Goal: Information Seeking & Learning: Learn about a topic

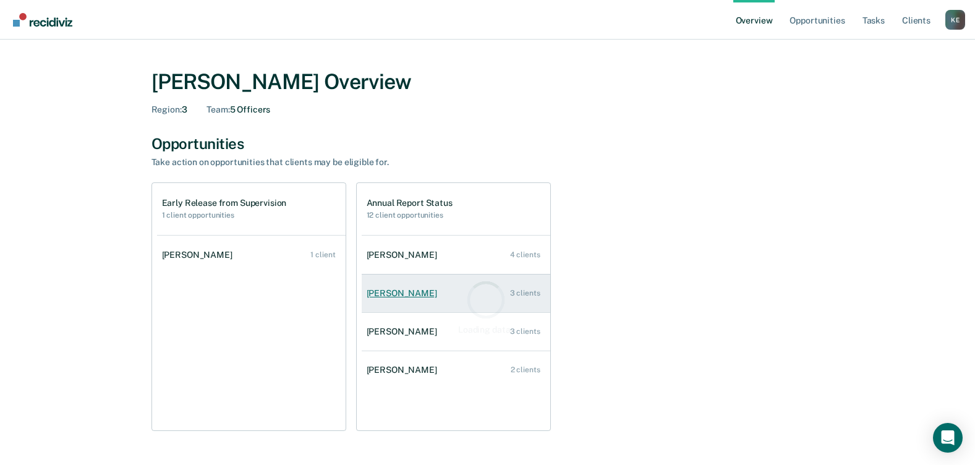
scroll to position [62, 0]
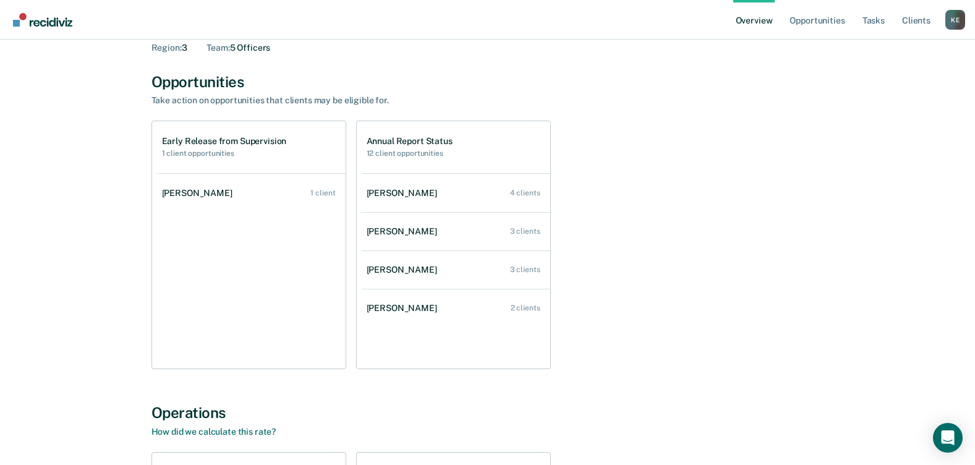
click at [205, 145] on h1 "Early Release from Supervision" at bounding box center [224, 141] width 125 height 11
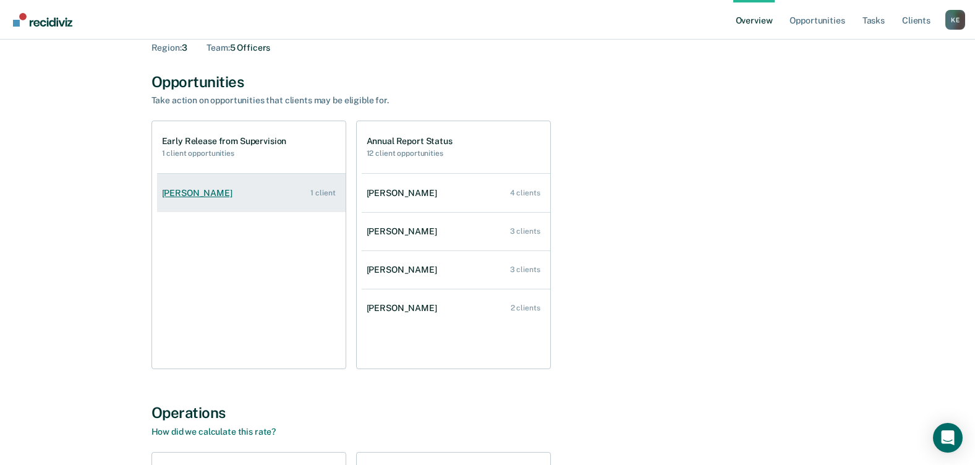
click at [214, 189] on div "[PERSON_NAME]" at bounding box center [199, 193] width 75 height 11
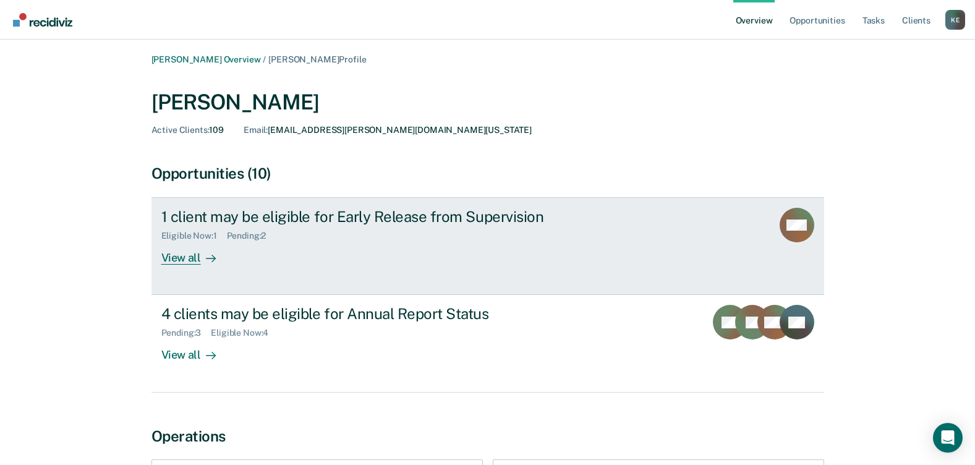
click at [185, 263] on div "View all" at bounding box center [195, 253] width 69 height 24
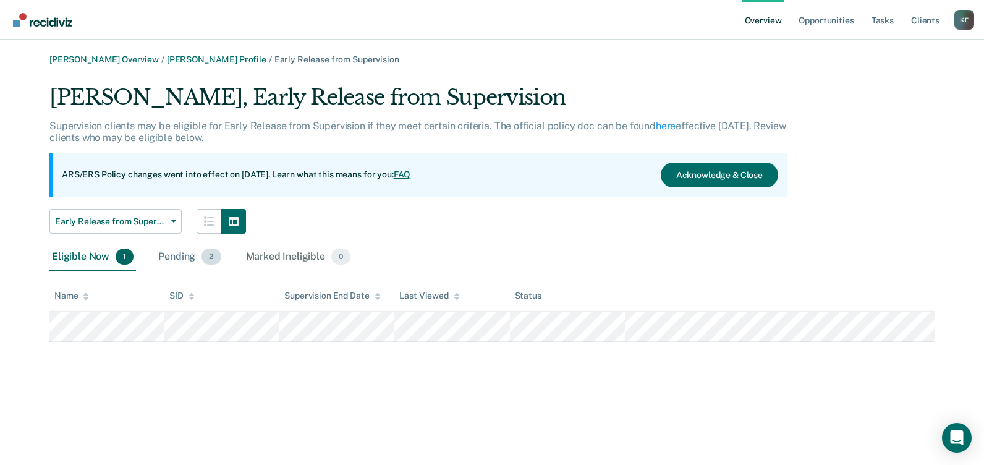
click at [200, 256] on div "Pending 2" at bounding box center [189, 257] width 67 height 27
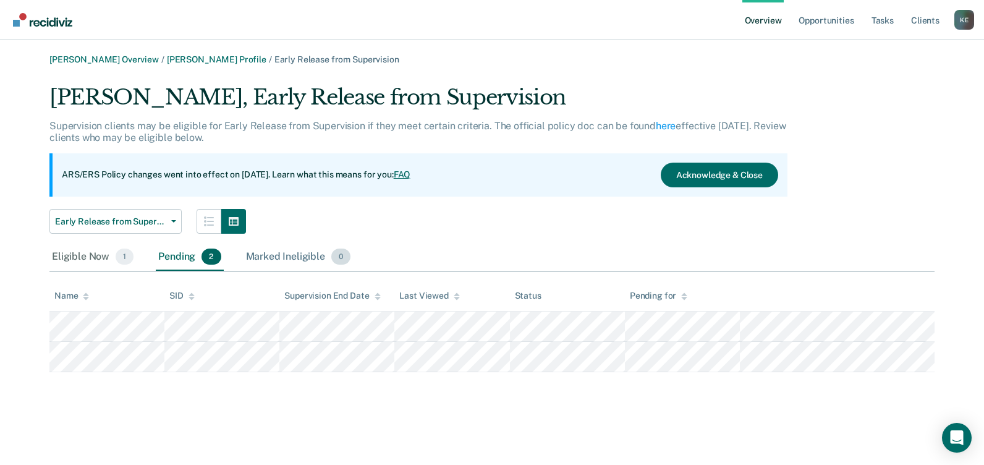
click at [305, 255] on div "Marked Ineligible 0" at bounding box center [299, 257] width 110 height 27
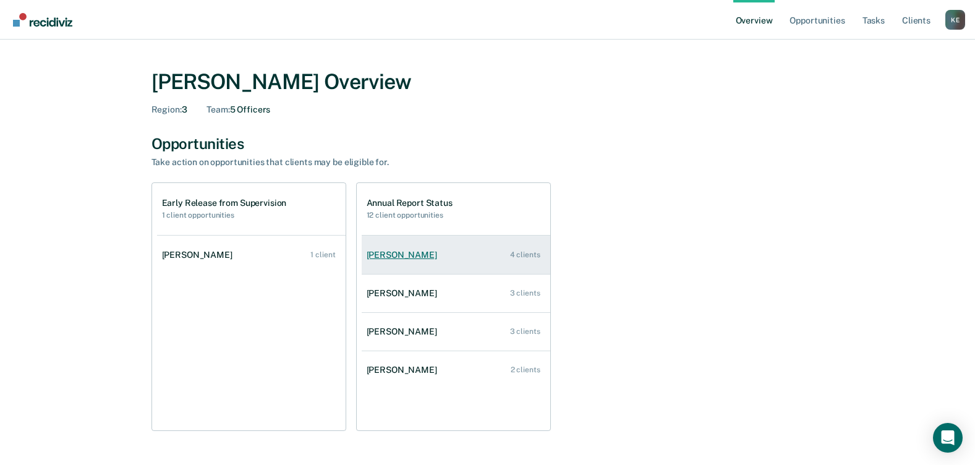
click at [418, 256] on div "[PERSON_NAME]" at bounding box center [404, 255] width 75 height 11
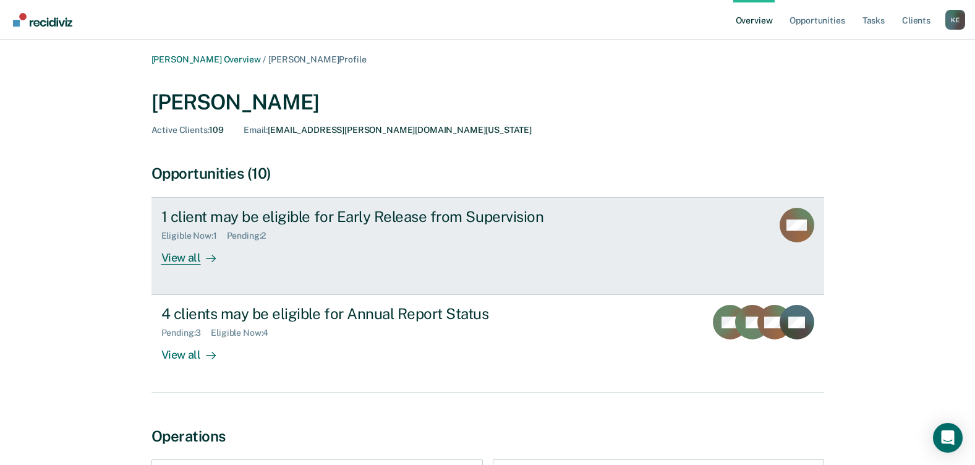
click at [199, 261] on div "View all" at bounding box center [195, 253] width 69 height 24
click at [188, 252] on div "View all" at bounding box center [195, 253] width 69 height 24
click at [184, 255] on div "View all" at bounding box center [195, 253] width 69 height 24
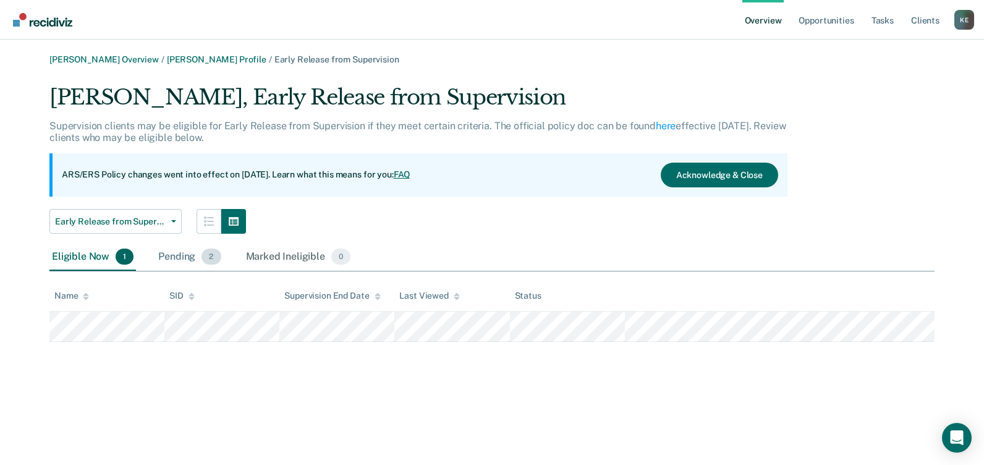
click at [192, 259] on div "Pending 2" at bounding box center [189, 257] width 67 height 27
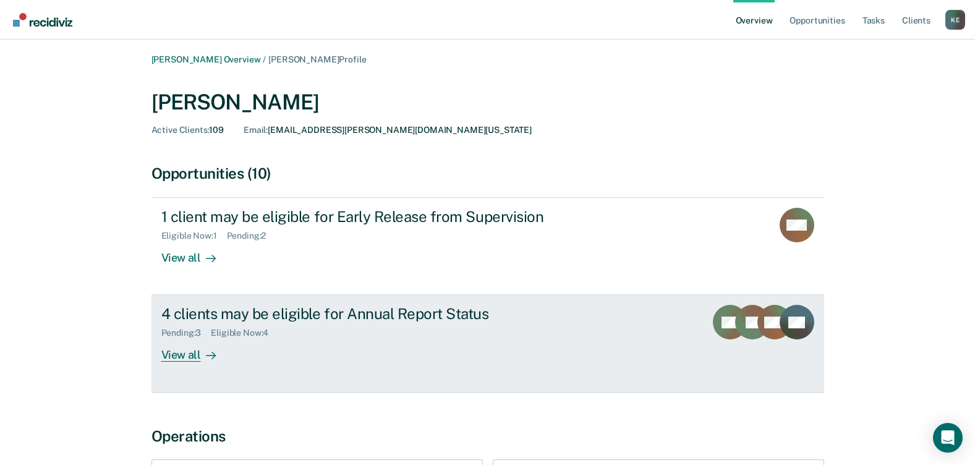
click at [254, 320] on div "4 clients may be eligible for Annual Report Status" at bounding box center [378, 314] width 434 height 18
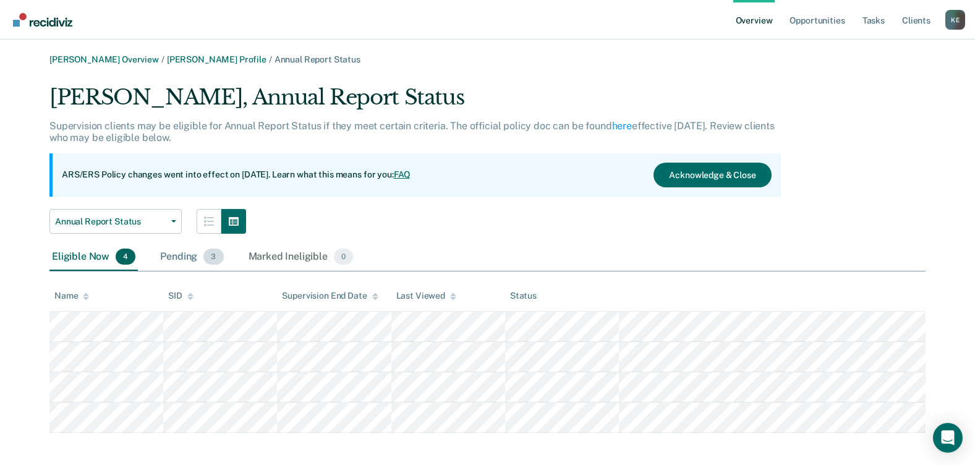
click at [188, 259] on div "Pending 3" at bounding box center [192, 257] width 68 height 27
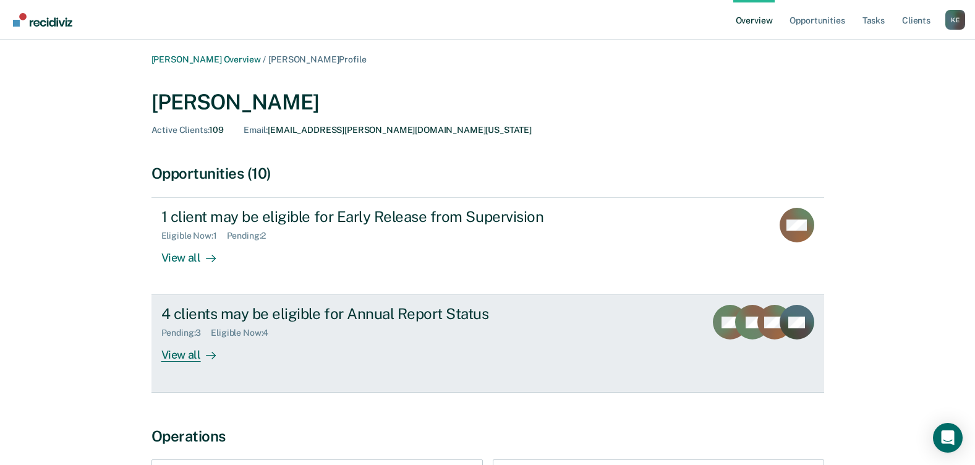
click at [177, 353] on div "View all" at bounding box center [195, 350] width 69 height 24
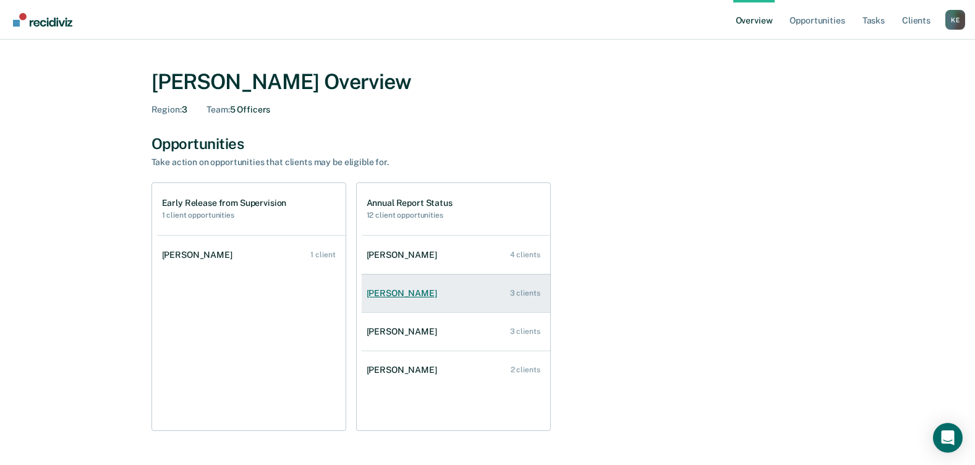
click at [392, 289] on div "[PERSON_NAME]" at bounding box center [404, 293] width 75 height 11
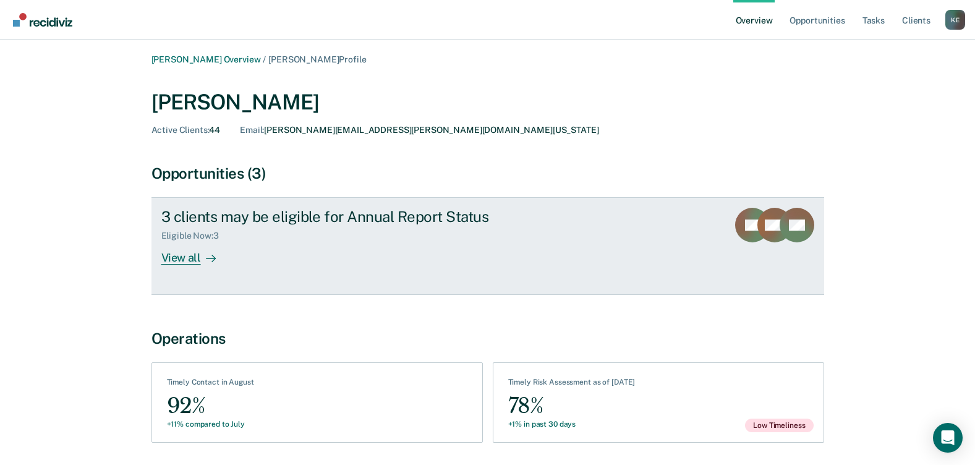
scroll to position [42, 0]
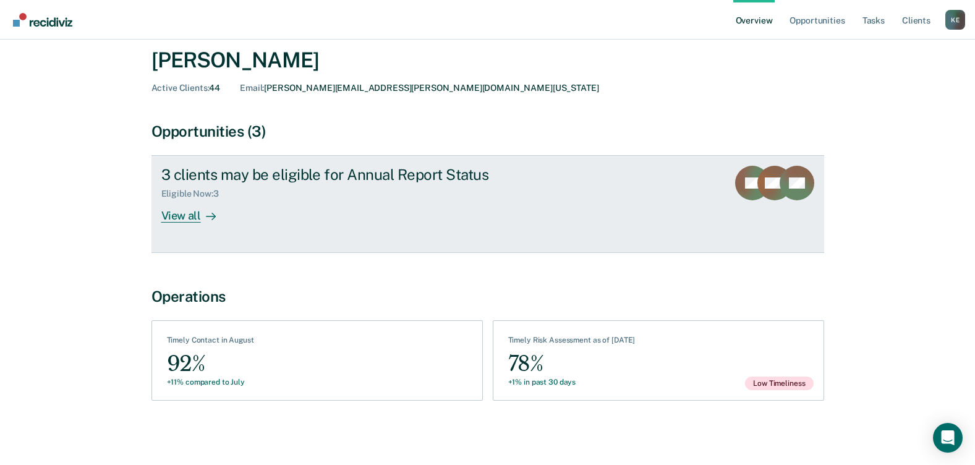
click at [197, 209] on div "View all" at bounding box center [195, 211] width 69 height 24
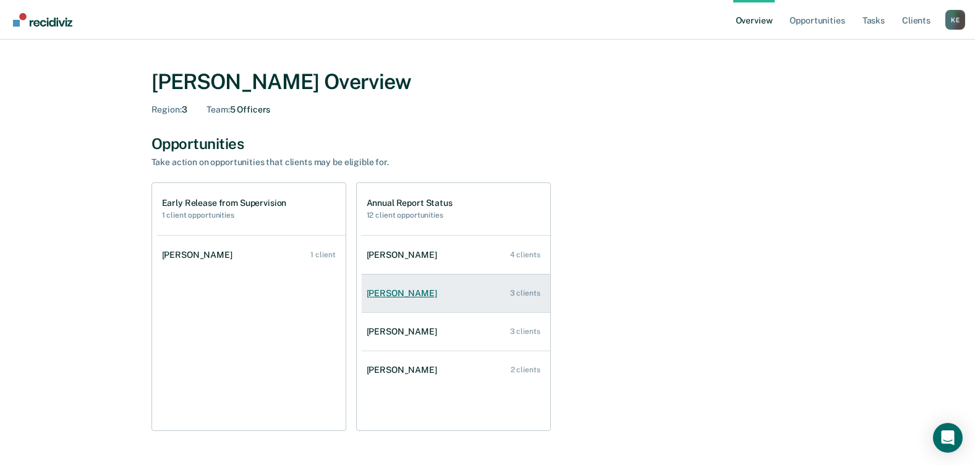
click at [402, 289] on div "[PERSON_NAME]" at bounding box center [404, 293] width 75 height 11
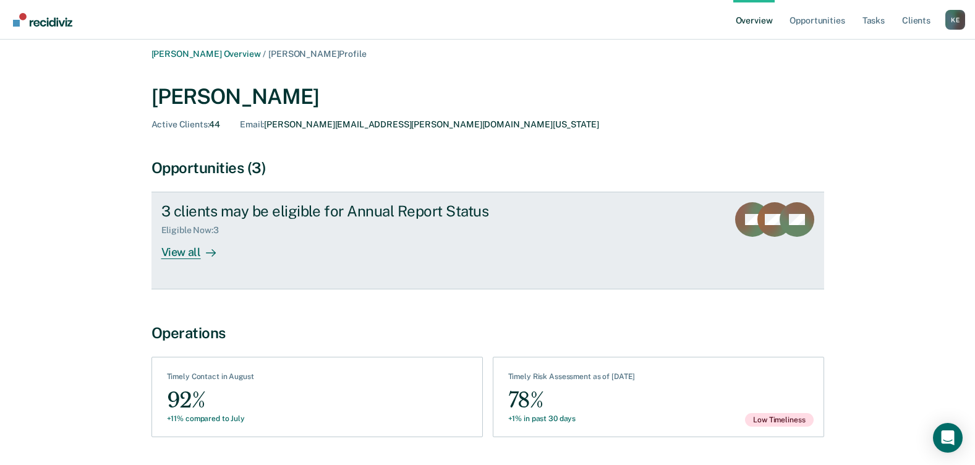
scroll to position [42, 0]
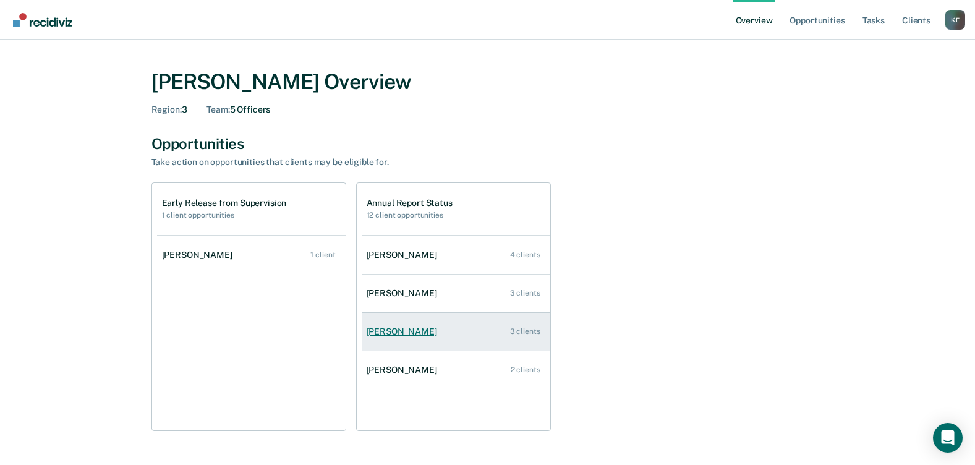
click at [405, 329] on div "[PERSON_NAME]" at bounding box center [404, 331] width 75 height 11
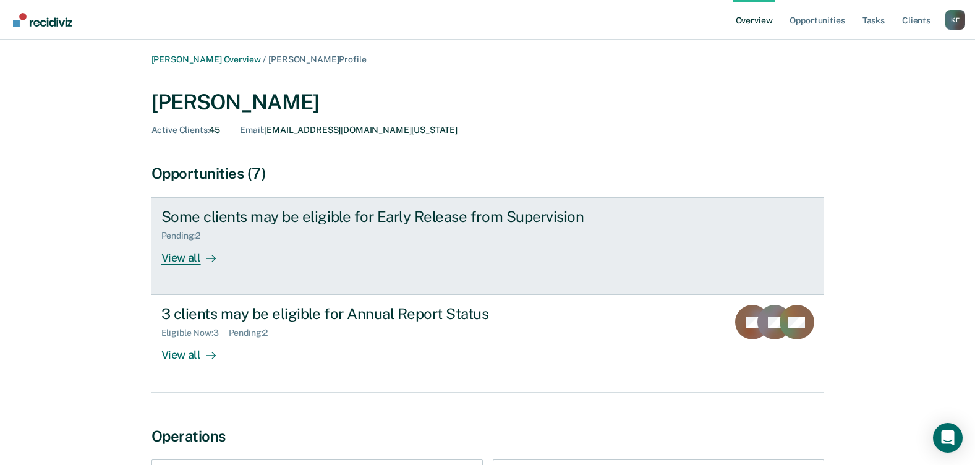
click at [195, 256] on div "View all" at bounding box center [195, 253] width 69 height 24
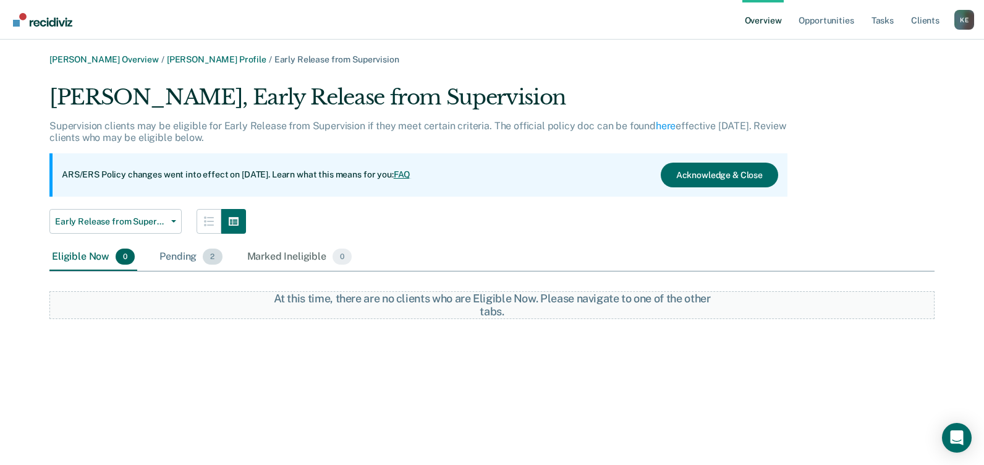
click at [210, 256] on span "2" at bounding box center [212, 256] width 19 height 16
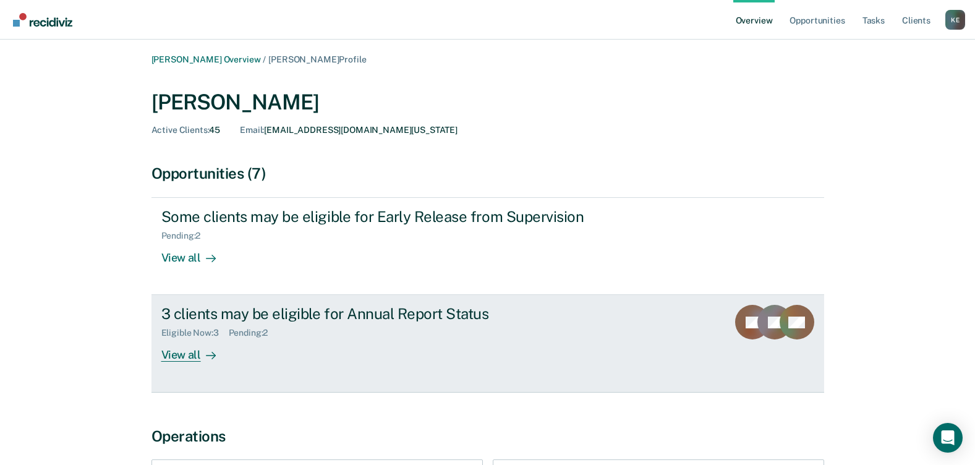
click at [303, 316] on div "3 clients may be eligible for Annual Report Status" at bounding box center [378, 314] width 434 height 18
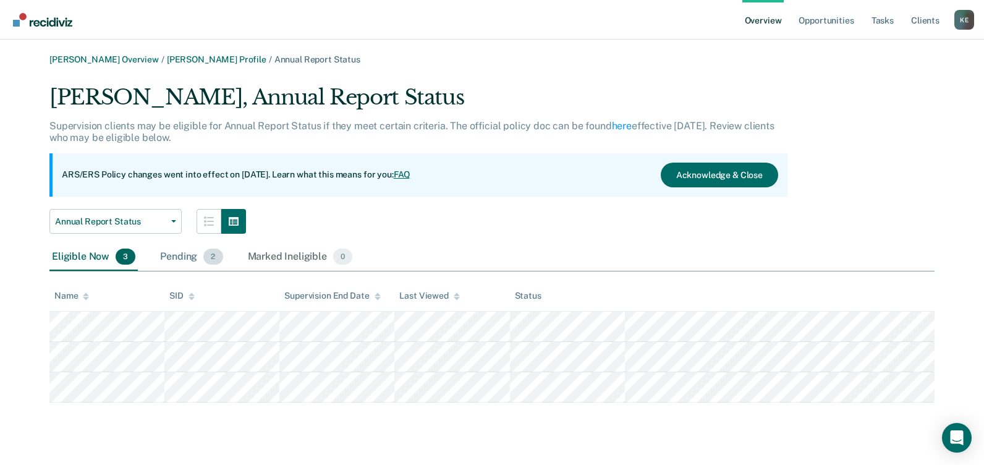
click at [198, 263] on div "Pending 2" at bounding box center [191, 257] width 67 height 27
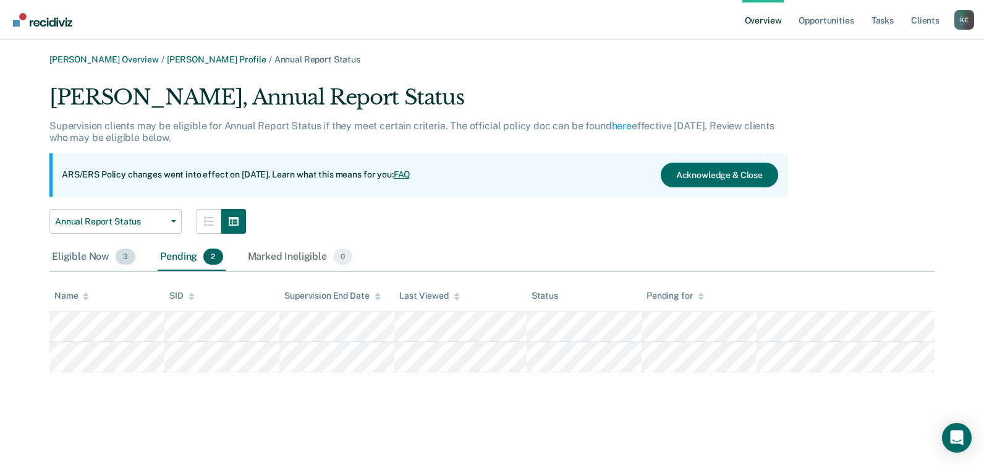
click at [71, 250] on div "Eligible Now 3" at bounding box center [93, 257] width 88 height 27
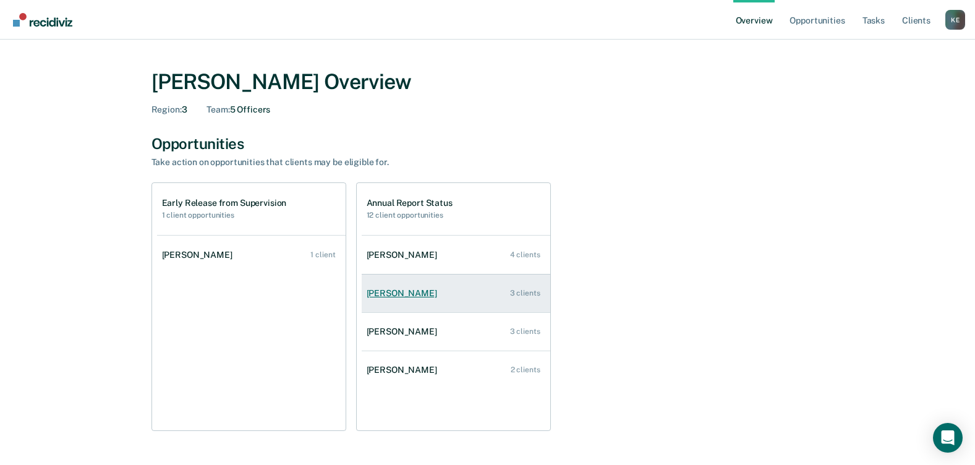
scroll to position [62, 0]
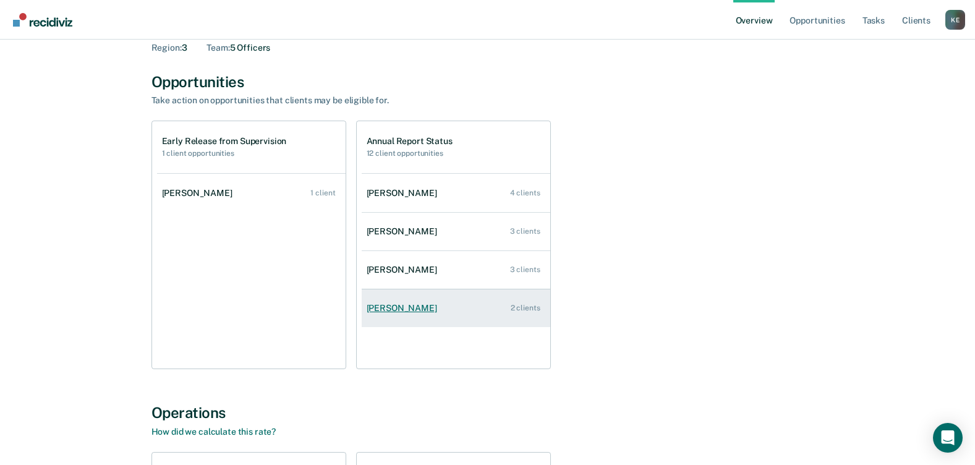
click at [390, 302] on link "[PERSON_NAME] 2 clients" at bounding box center [456, 307] width 189 height 35
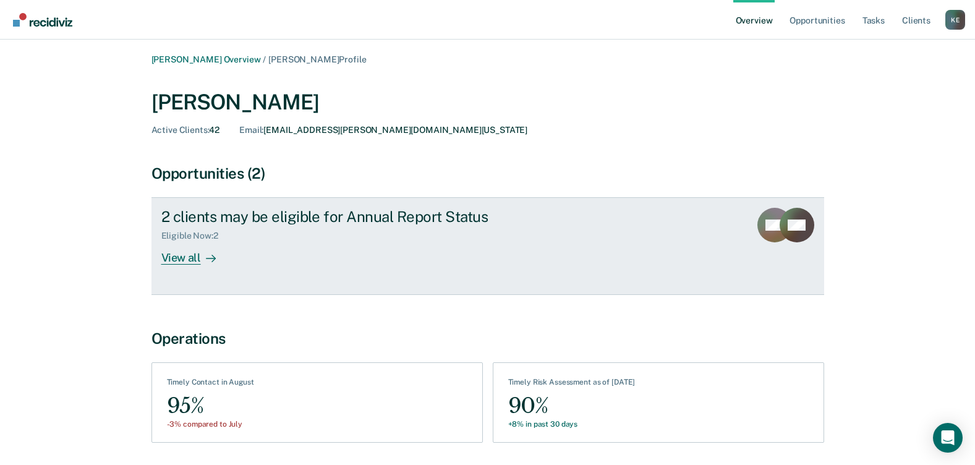
click at [175, 252] on div "View all" at bounding box center [195, 253] width 69 height 24
